Goal: Information Seeking & Learning: Find contact information

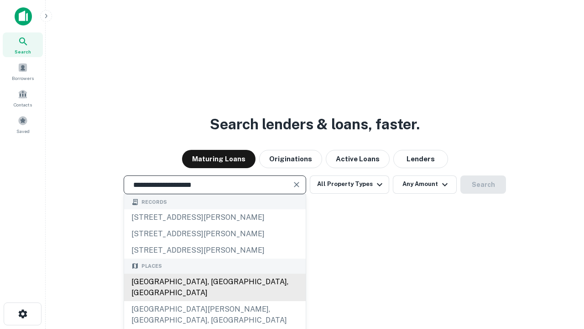
click at [215, 301] on div "[GEOGRAPHIC_DATA], [GEOGRAPHIC_DATA], [GEOGRAPHIC_DATA]" at bounding box center [215, 286] width 182 height 27
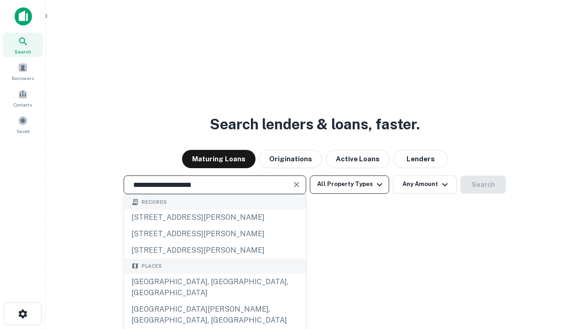
type input "**********"
click at [350, 184] on button "All Property Types" at bounding box center [349, 184] width 79 height 18
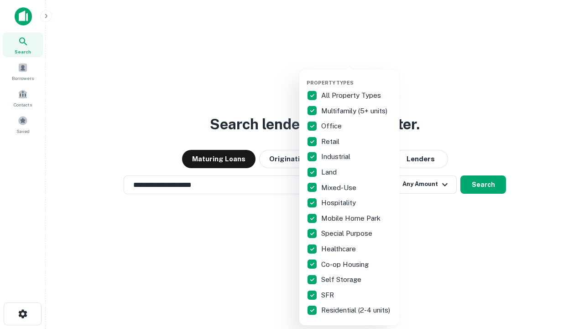
click at [357, 77] on button "button" at bounding box center [357, 77] width 100 height 0
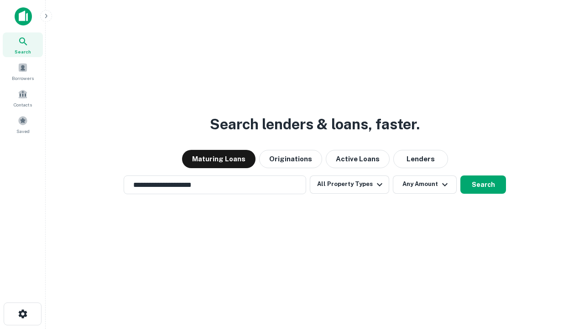
scroll to position [5, 110]
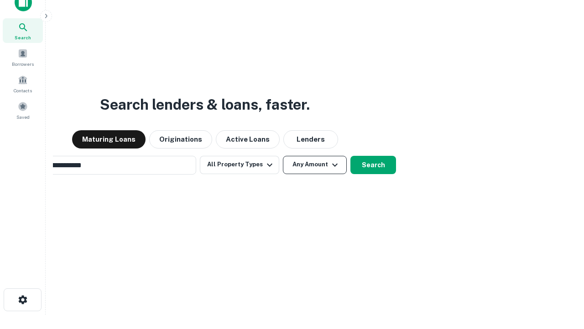
click at [283, 156] on button "Any Amount" at bounding box center [315, 165] width 64 height 18
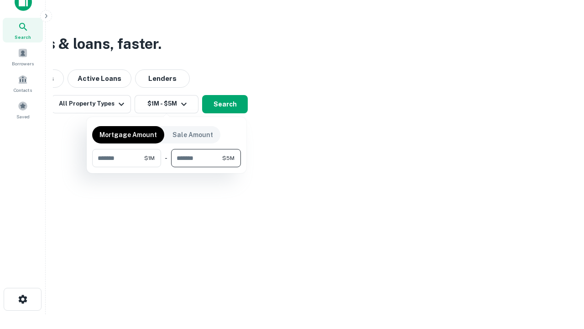
type input "*******"
click at [167, 167] on button "button" at bounding box center [166, 167] width 149 height 0
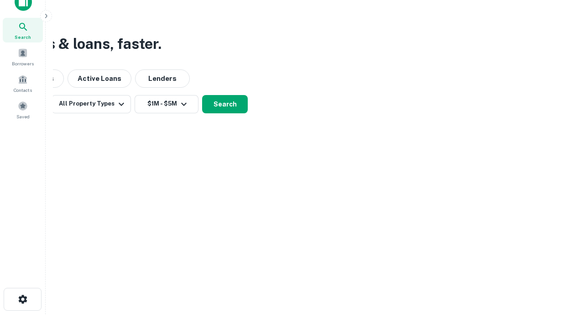
scroll to position [5, 168]
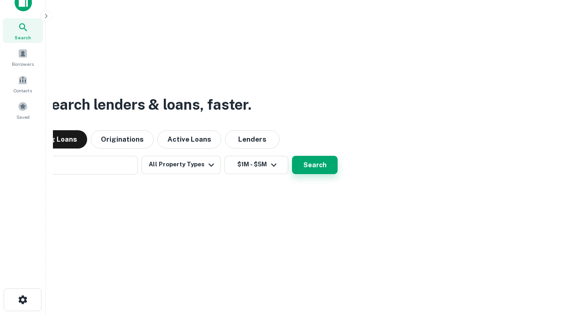
click at [292, 156] on button "Search" at bounding box center [315, 165] width 46 height 18
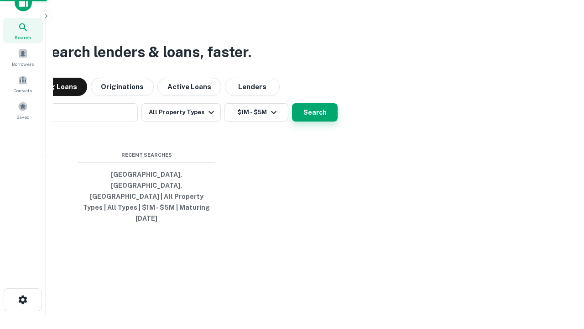
scroll to position [24, 258]
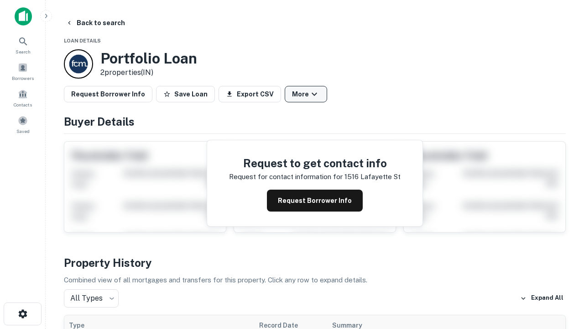
click at [306, 94] on button "More" at bounding box center [306, 94] width 42 height 16
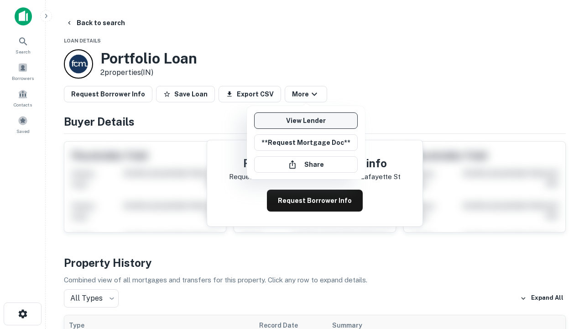
click at [306, 121] on link "View Lender" at bounding box center [306, 120] width 104 height 16
